Goal: Task Accomplishment & Management: Contribute content

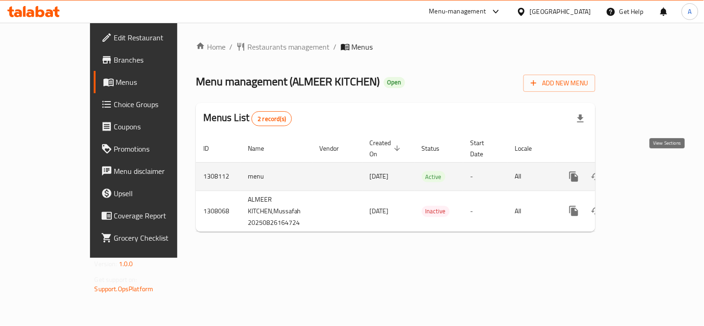
click at [652, 169] on link "enhanced table" at bounding box center [641, 177] width 22 height 22
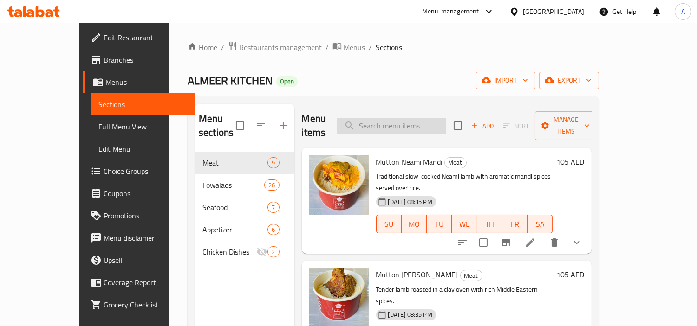
click at [430, 126] on input "search" at bounding box center [392, 126] width 110 height 16
paste input "775683"
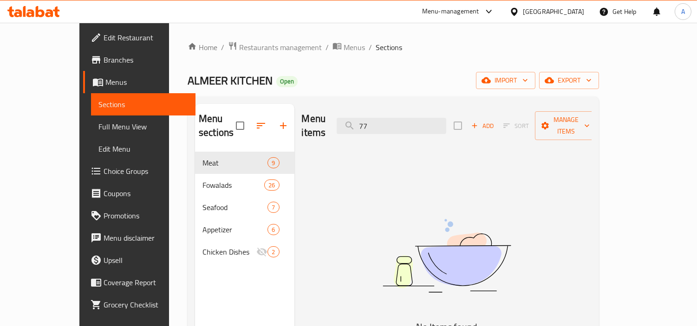
type input "7"
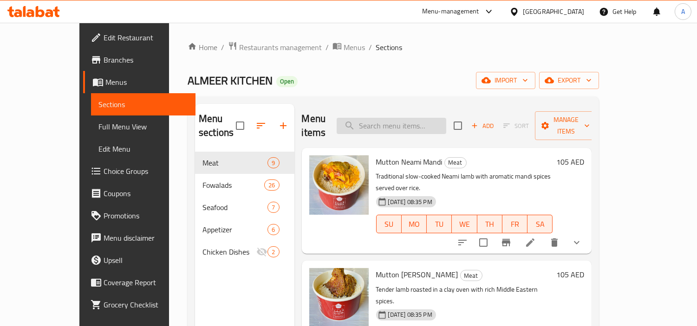
click at [442, 118] on input "search" at bounding box center [392, 126] width 110 height 16
paste input "Omlate"
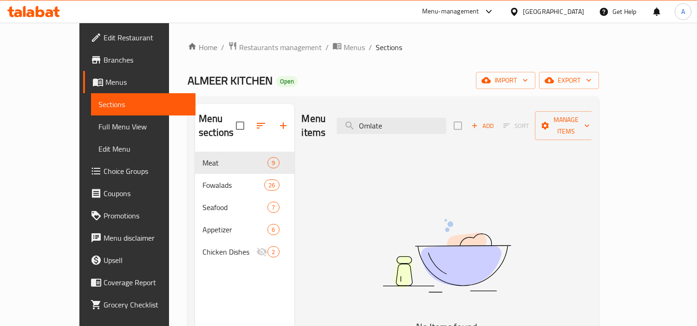
scroll to position [52, 0]
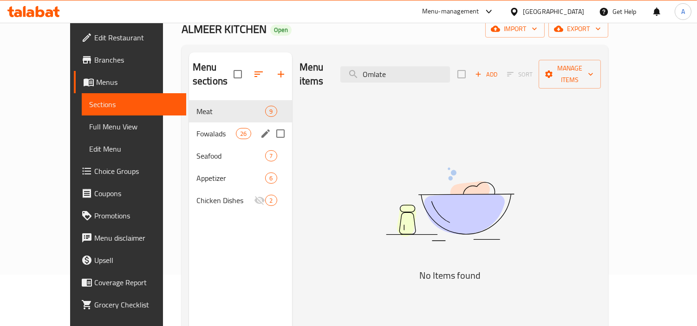
type input "Omlate"
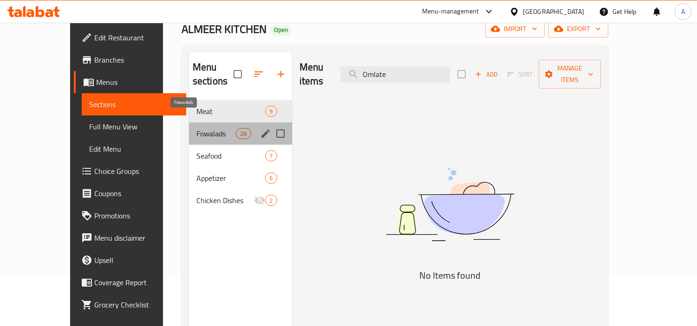
click at [215, 128] on span "Fowalads" at bounding box center [215, 133] width 39 height 11
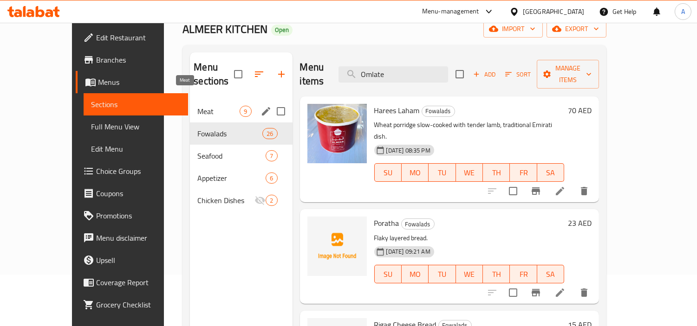
click at [197, 106] on span "Meat" at bounding box center [218, 111] width 42 height 11
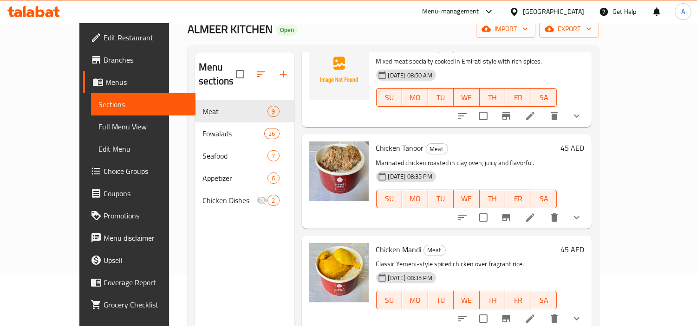
scroll to position [130, 0]
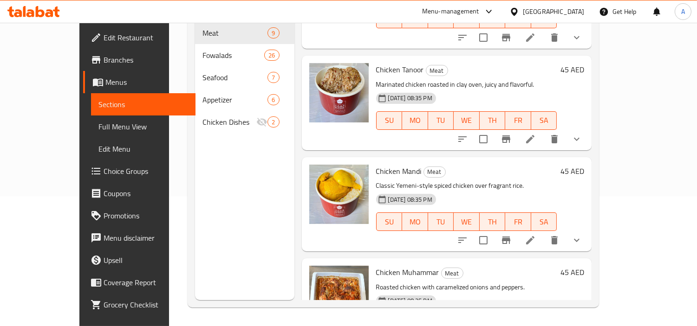
click at [98, 123] on span "Full Menu View" at bounding box center [143, 126] width 90 height 11
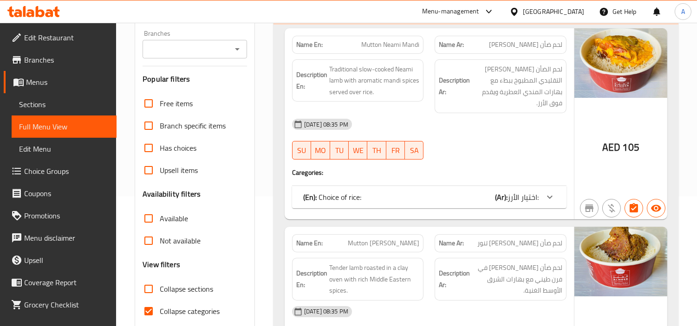
click at [474, 136] on div "[DATE] 08:35 PM SU MO TU WE TH FR SA" at bounding box center [430, 139] width 286 height 52
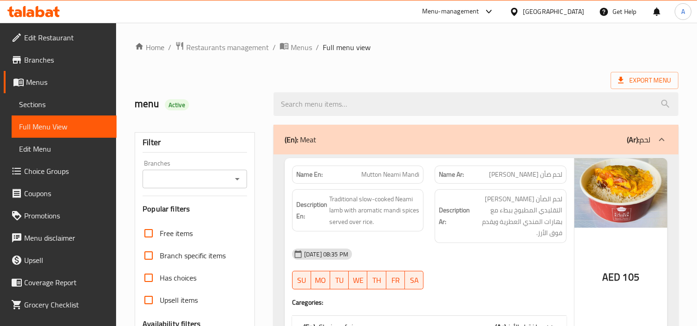
click at [62, 99] on span "Sections" at bounding box center [64, 104] width 90 height 11
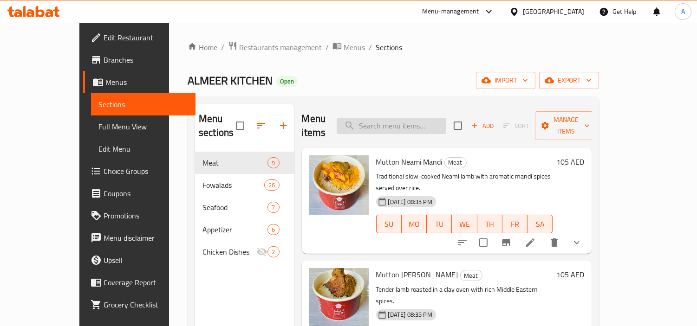
click at [424, 126] on input "search" at bounding box center [392, 126] width 110 height 16
paste input "Chibab"
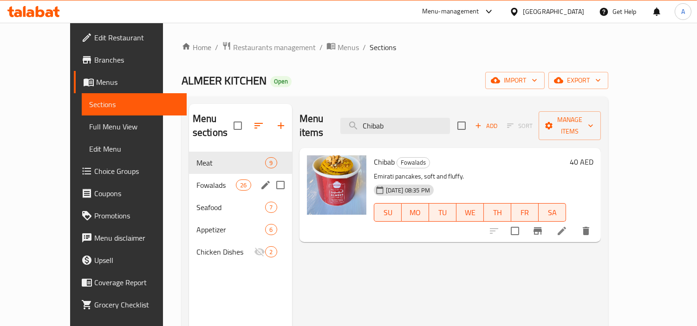
type input "Chibab"
click at [196, 202] on span "Seafood" at bounding box center [230, 207] width 69 height 11
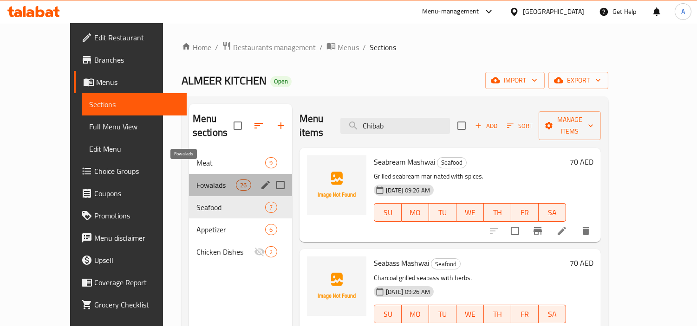
click at [196, 180] on span "Fowalads" at bounding box center [215, 185] width 39 height 11
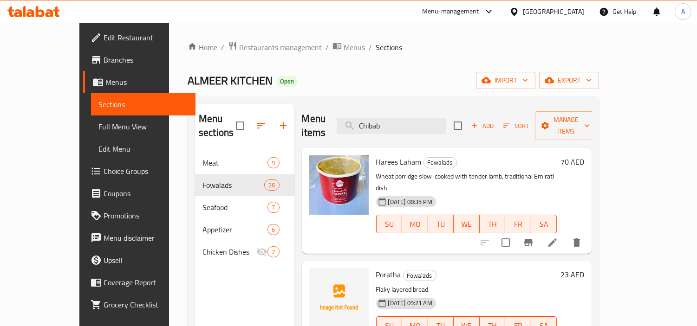
click at [413, 62] on div "Home / Restaurants management / Menus / Sections ALMEER KITCHEN Open import exp…" at bounding box center [393, 239] width 411 height 397
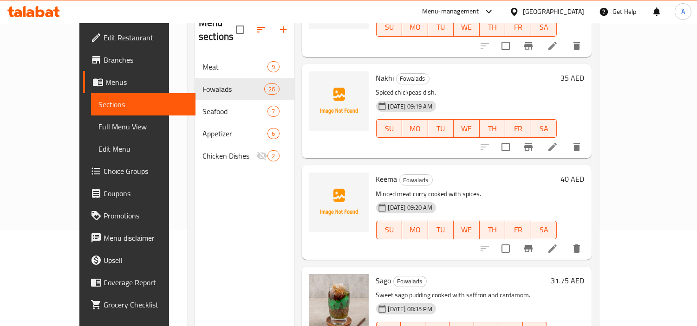
scroll to position [78, 0]
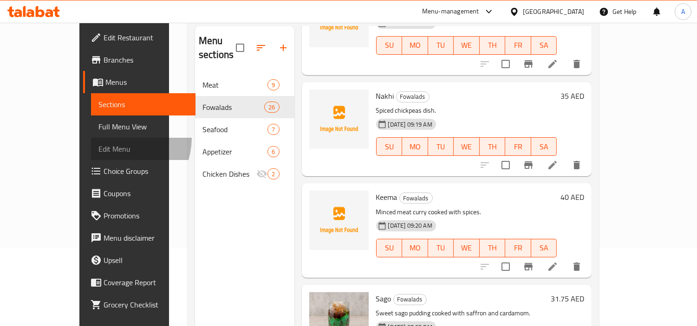
click at [91, 138] on link "Edit Menu" at bounding box center [143, 149] width 105 height 22
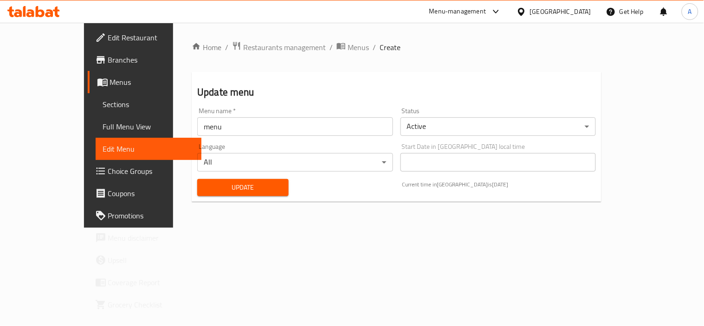
click at [103, 129] on span "Full Menu View" at bounding box center [148, 126] width 91 height 11
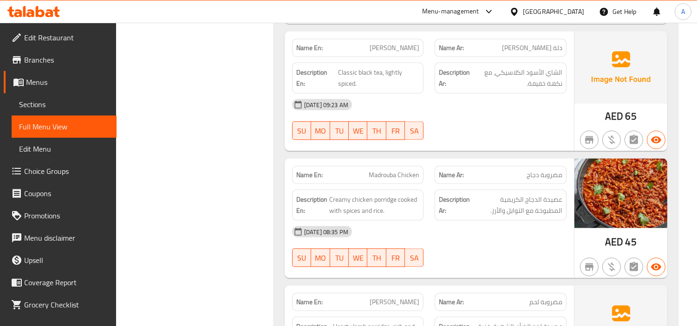
scroll to position [2631, 0]
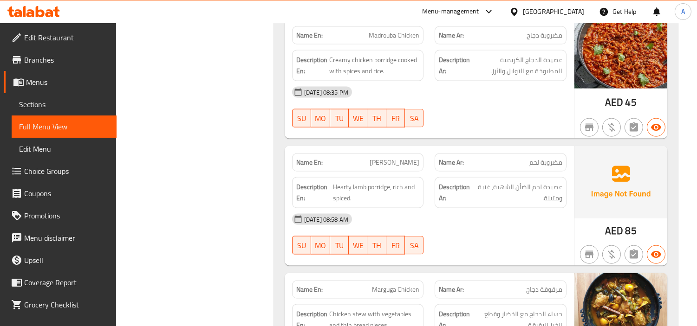
click at [69, 103] on span "Sections" at bounding box center [64, 104] width 90 height 11
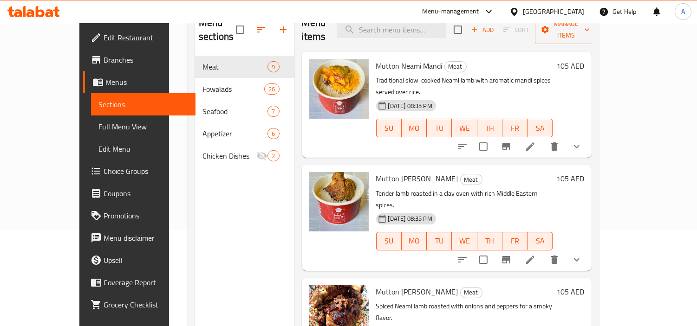
scroll to position [78, 0]
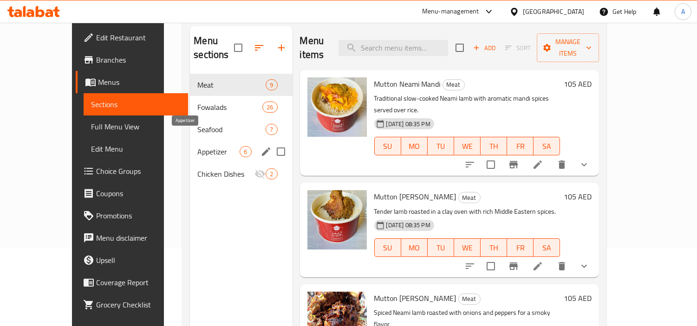
click at [197, 146] on span "Appetizer" at bounding box center [218, 151] width 42 height 11
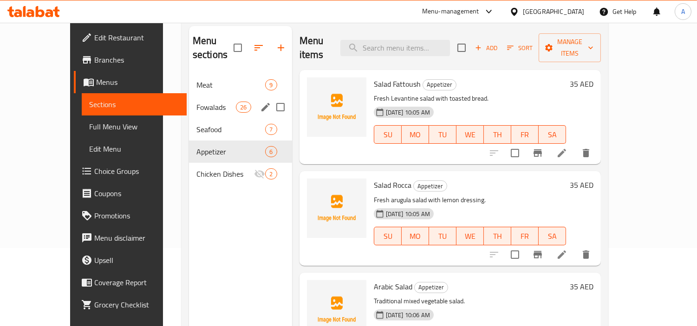
click at [198, 96] on div "Fowalads 26" at bounding box center [240, 107] width 103 height 22
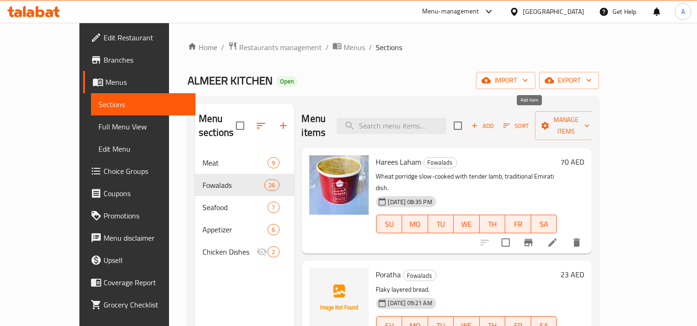
click at [495, 121] on span "Add" at bounding box center [482, 126] width 25 height 11
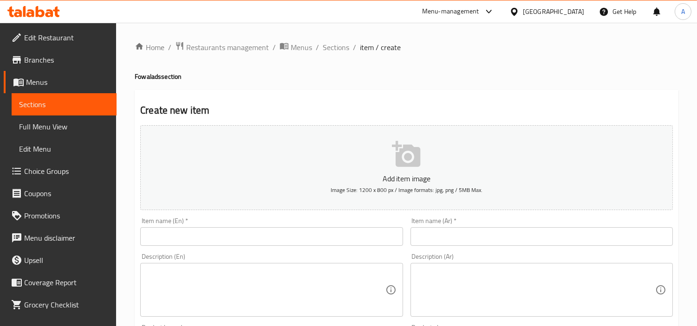
click at [202, 233] on input "text" at bounding box center [271, 237] width 262 height 19
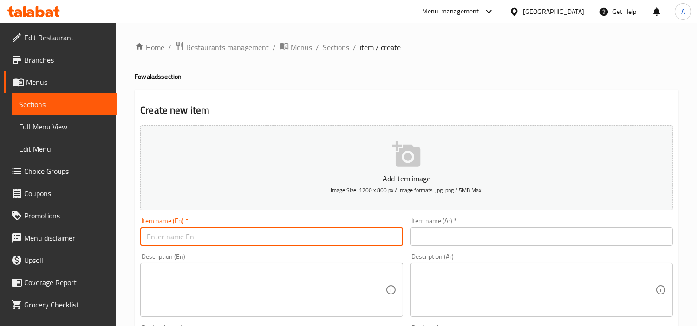
paste input "Omlate"
type input "Omlate"
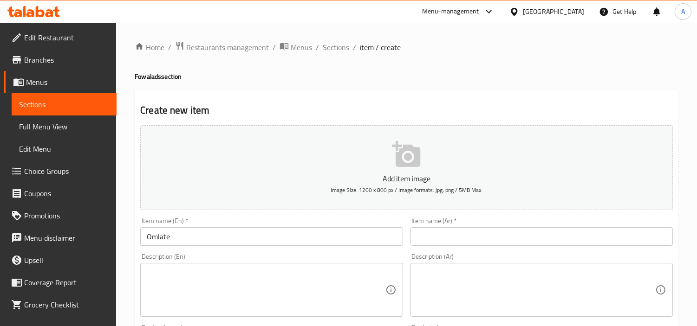
click at [483, 222] on div "Item name (Ar)   * Item name (Ar) *" at bounding box center [542, 232] width 262 height 28
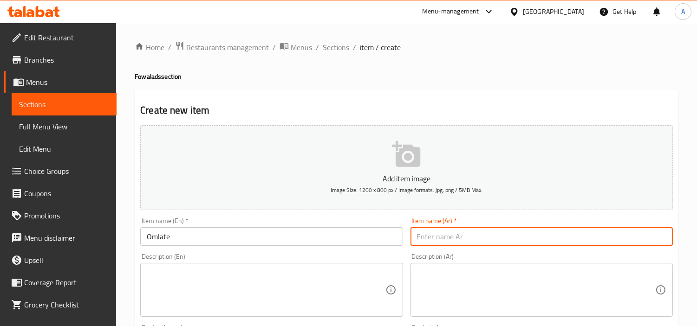
click at [413, 242] on input "text" at bounding box center [542, 237] width 262 height 19
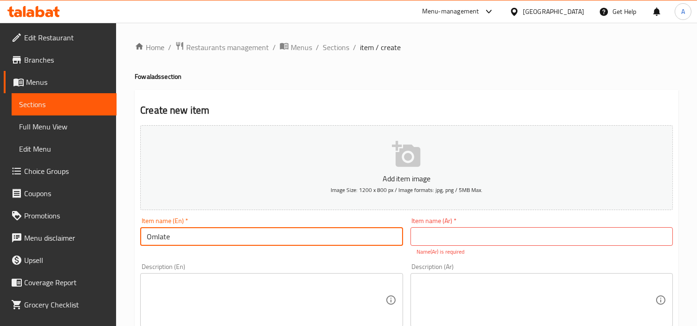
click at [259, 242] on input "Omlate" at bounding box center [271, 237] width 262 height 19
click at [486, 241] on input "text" at bounding box center [542, 237] width 262 height 19
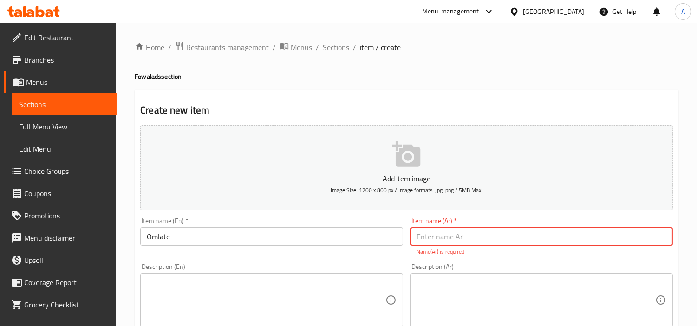
click at [436, 234] on input "text" at bounding box center [542, 237] width 262 height 19
type input "ب"
type input "أومليت"
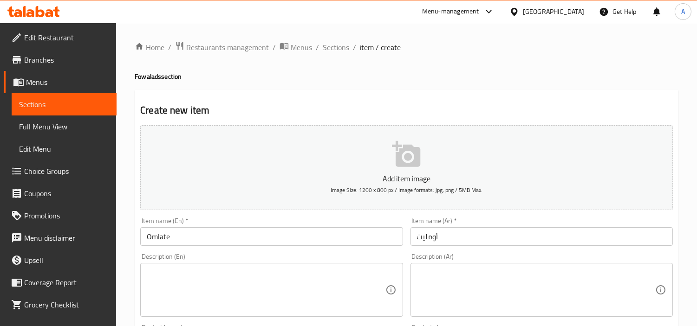
click at [319, 300] on textarea at bounding box center [266, 290] width 238 height 44
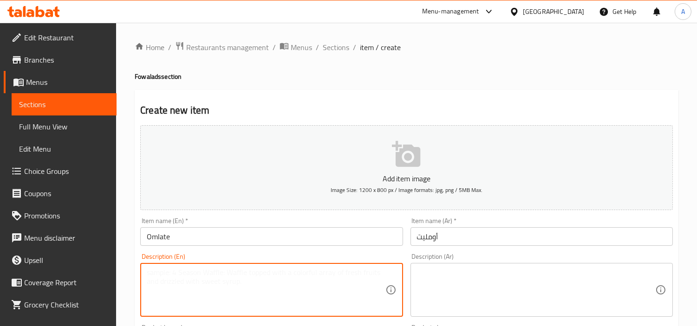
paste textarea "Scrambled eggs with tomatoes and spices."
type textarea "Scrambled eggs with tomatoes and spices."
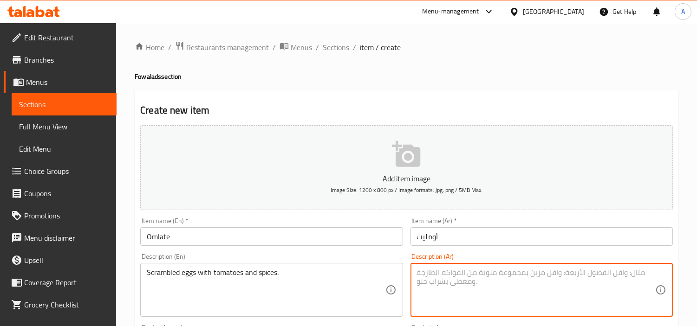
click at [511, 288] on textarea at bounding box center [536, 290] width 238 height 44
paste textarea "بيض مخفوق مع الطماطم والتوابل."
type textarea "بيض مخفوق مع الطماطم والتوابل."
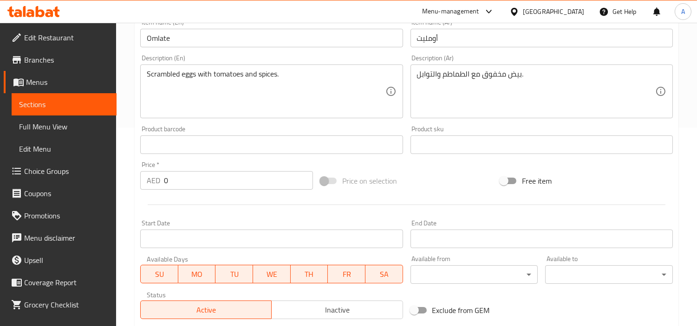
scroll to position [206, 0]
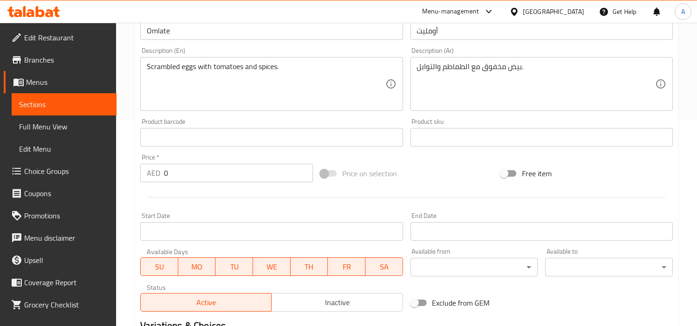
drag, startPoint x: 217, startPoint y: 183, endPoint x: 150, endPoint y: 183, distance: 67.3
click at [150, 183] on div "Price   * AED 0 Price *" at bounding box center [227, 168] width 180 height 36
click at [181, 169] on input "0" at bounding box center [238, 173] width 149 height 19
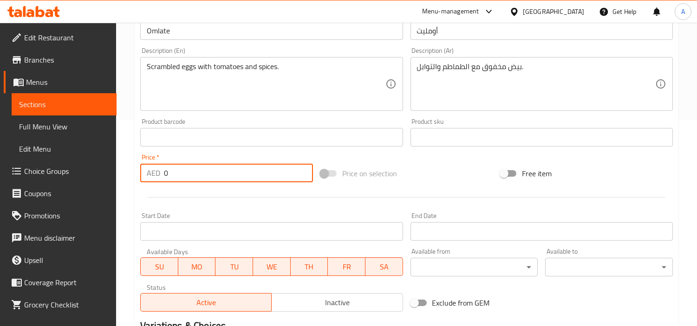
drag, startPoint x: 189, startPoint y: 173, endPoint x: 160, endPoint y: 174, distance: 28.8
click at [160, 174] on div "AED 0 Price *" at bounding box center [226, 173] width 173 height 19
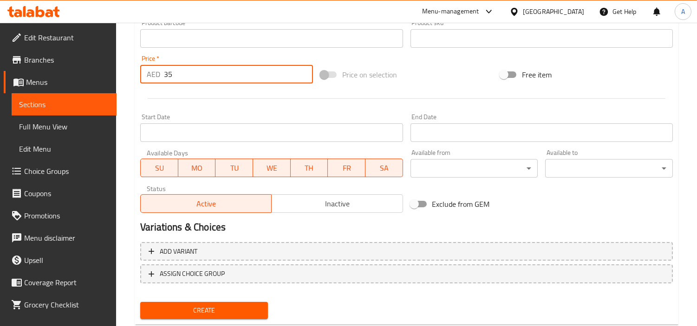
scroll to position [309, 0]
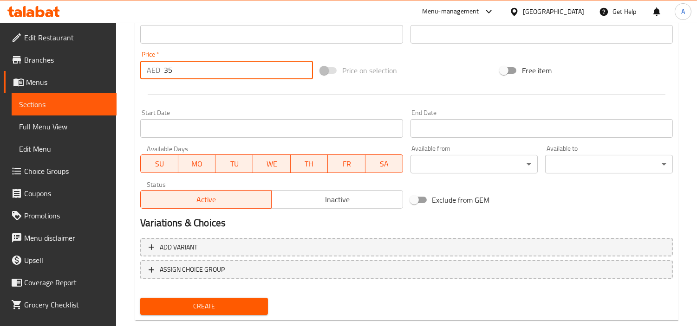
type input "35"
click at [235, 302] on span "Create" at bounding box center [204, 307] width 113 height 12
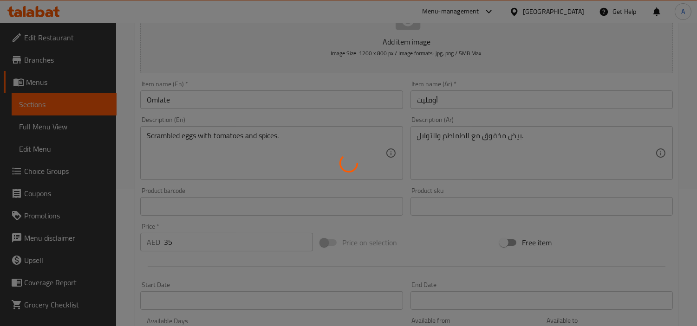
scroll to position [52, 0]
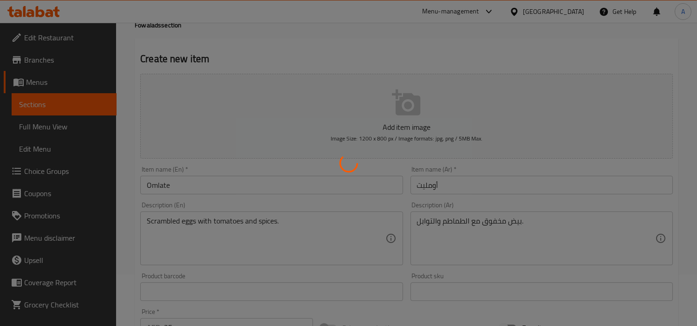
type input "0"
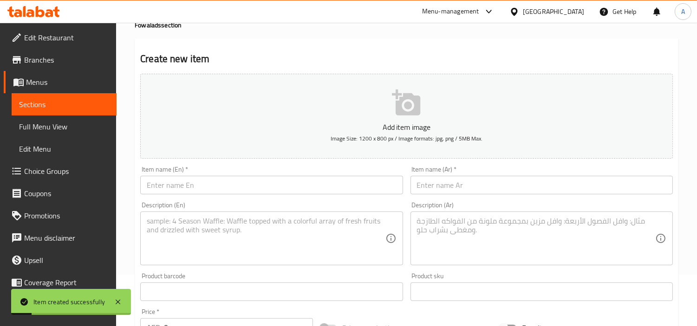
click at [56, 105] on span "Sections" at bounding box center [64, 104] width 90 height 11
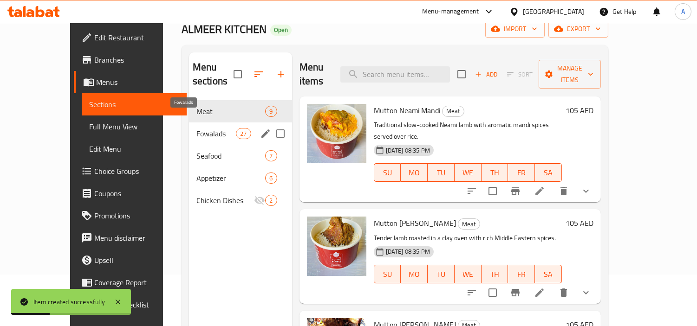
click at [196, 128] on span "Fowalads" at bounding box center [215, 133] width 39 height 11
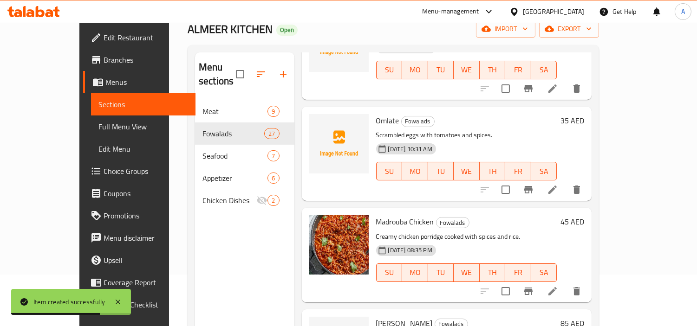
scroll to position [619, 0]
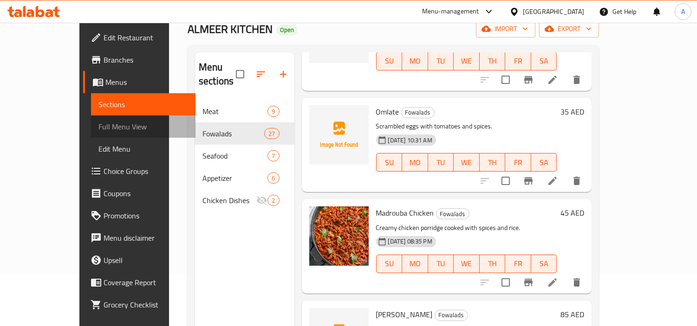
click at [98, 124] on span "Full Menu View" at bounding box center [143, 126] width 90 height 11
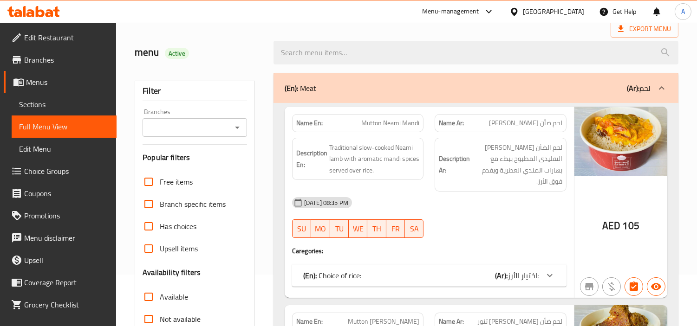
click at [180, 292] on span "Available" at bounding box center [174, 297] width 28 height 11
click at [160, 290] on input "Available" at bounding box center [148, 297] width 22 height 22
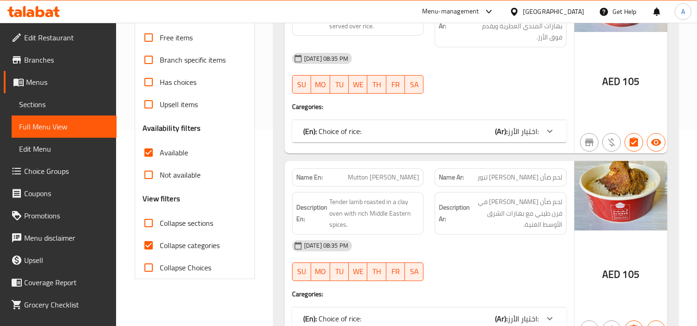
scroll to position [206, 0]
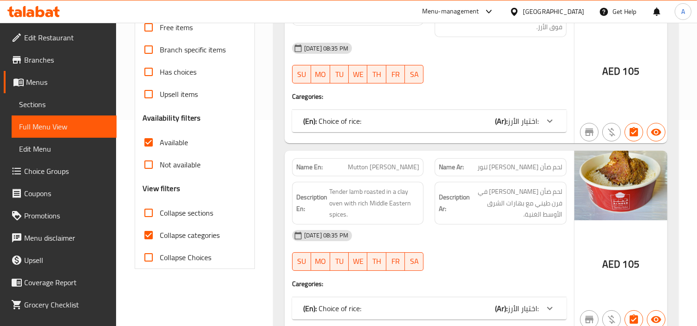
click at [152, 138] on input "Available" at bounding box center [148, 142] width 22 height 22
checkbox input "false"
click at [163, 212] on span "Collapse sections" at bounding box center [186, 213] width 53 height 11
click at [160, 212] on input "Collapse sections" at bounding box center [148, 213] width 22 height 22
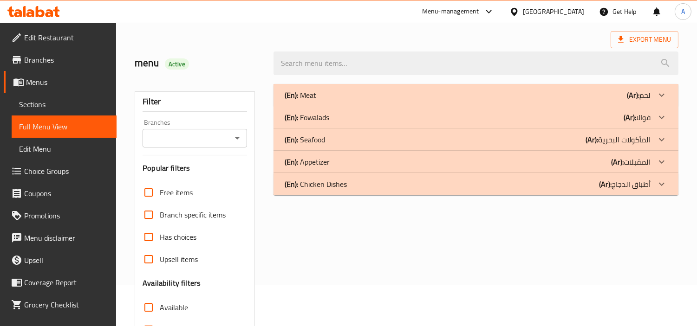
scroll to position [13, 0]
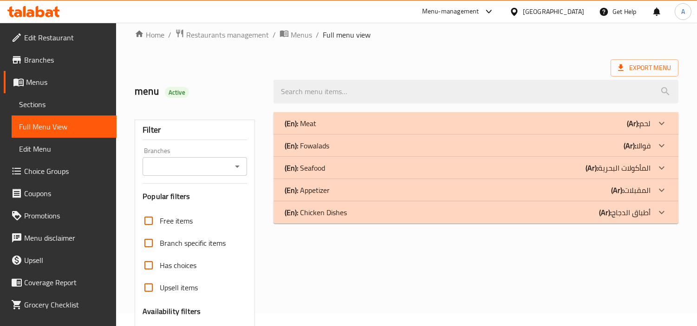
click at [349, 145] on div "(En): Fowalads (Ar): فوالا" at bounding box center [468, 145] width 366 height 11
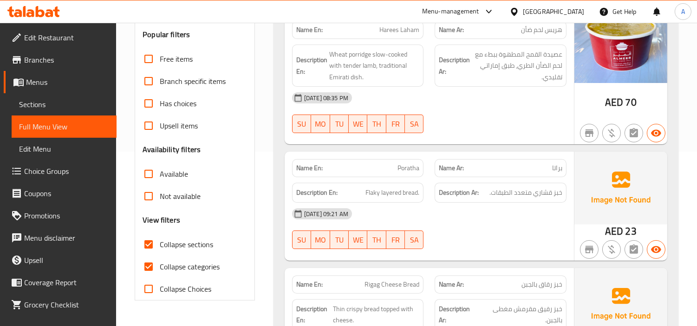
scroll to position [219, 0]
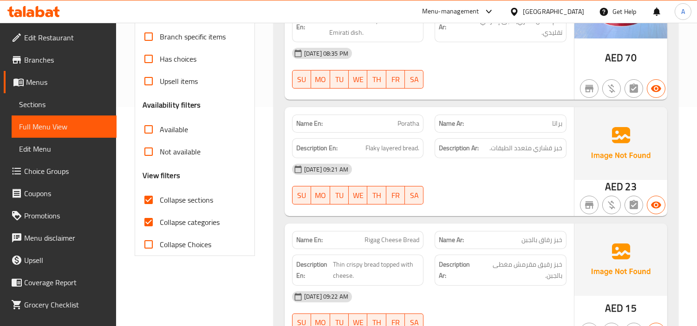
click at [159, 202] on input "Collapse sections" at bounding box center [148, 200] width 22 height 22
checkbox input "false"
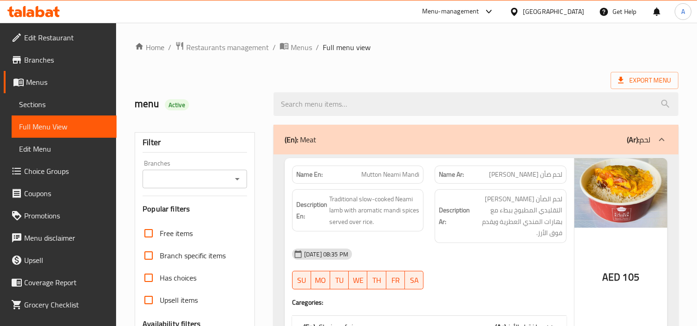
scroll to position [309, 0]
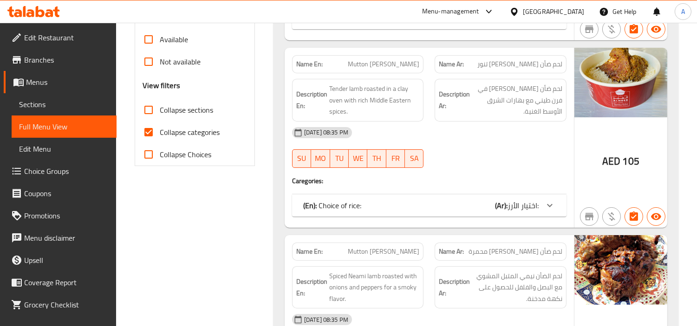
click at [183, 135] on span "Collapse categories" at bounding box center [190, 132] width 60 height 11
click at [160, 135] on input "Collapse categories" at bounding box center [148, 132] width 22 height 22
checkbox input "false"
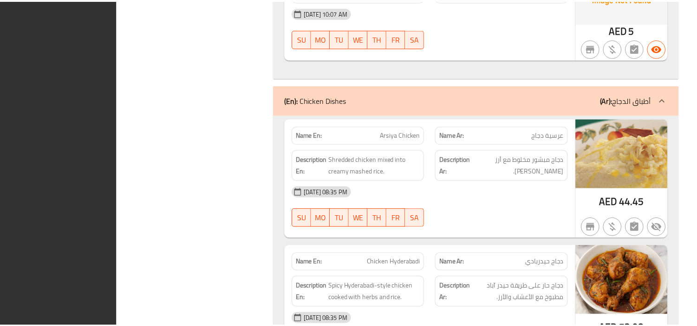
scroll to position [8213, 0]
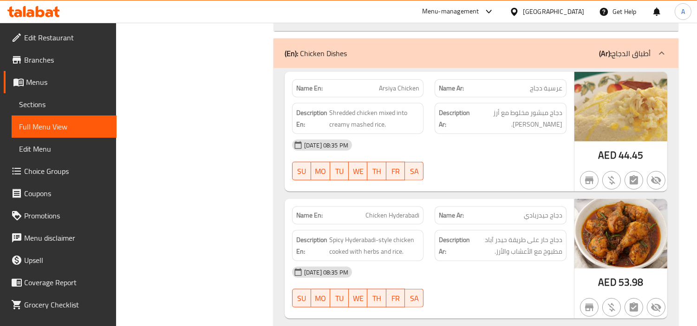
click at [582, 14] on div "[GEOGRAPHIC_DATA]" at bounding box center [553, 12] width 61 height 10
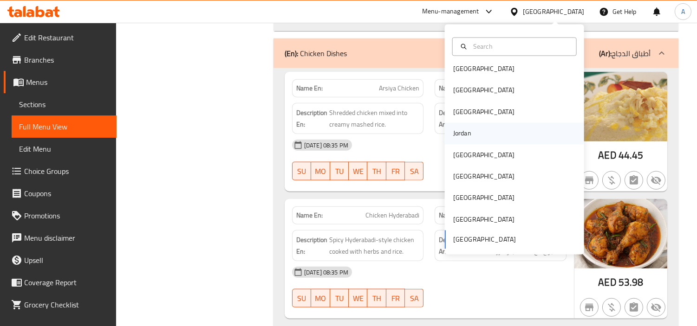
scroll to position [0, 0]
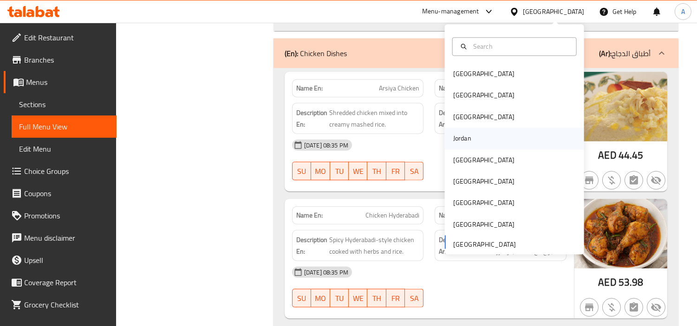
click at [481, 137] on div "Jordan" at bounding box center [514, 138] width 139 height 21
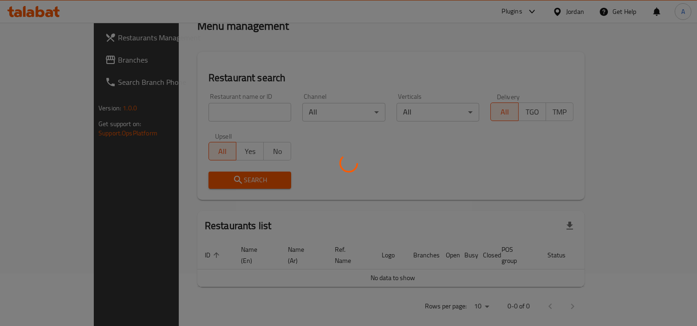
scroll to position [386, 0]
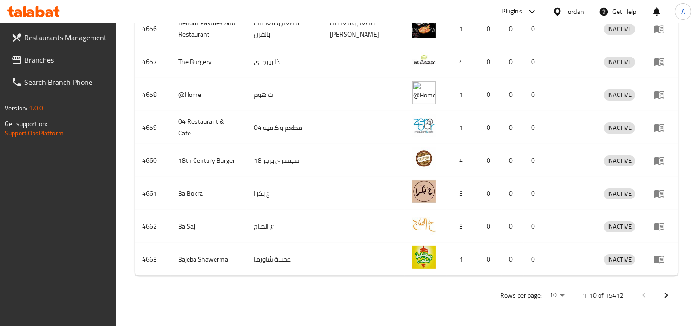
drag, startPoint x: 34, startPoint y: 59, endPoint x: 99, endPoint y: 77, distance: 67.4
click at [34, 59] on span "Branches" at bounding box center [66, 59] width 85 height 11
